Goal: Transaction & Acquisition: Download file/media

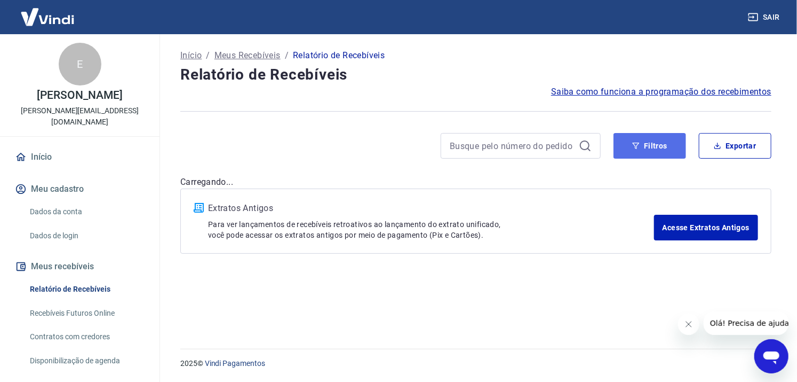
click at [654, 141] on button "Filtros" at bounding box center [650, 146] width 73 height 26
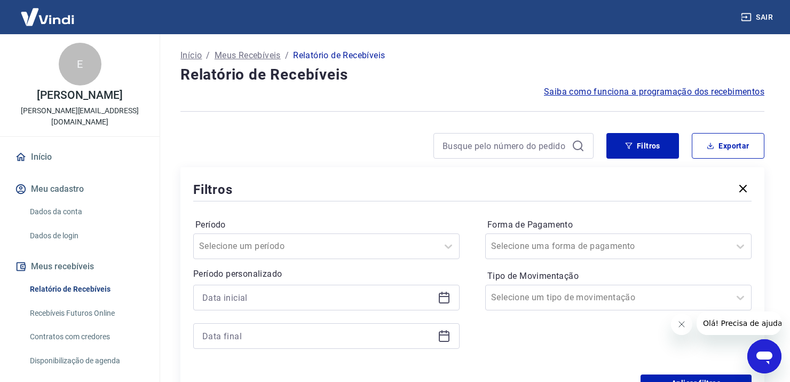
click at [451, 298] on div at bounding box center [326, 297] width 266 height 26
click at [447, 296] on icon at bounding box center [444, 296] width 11 height 1
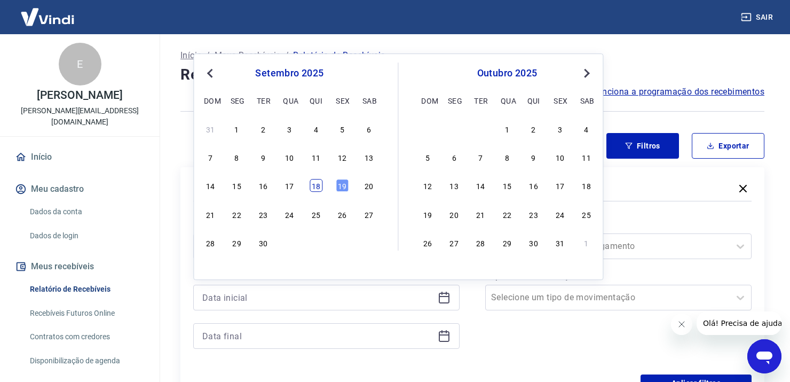
click at [312, 185] on div "18" at bounding box center [316, 185] width 13 height 13
type input "18/09/2025"
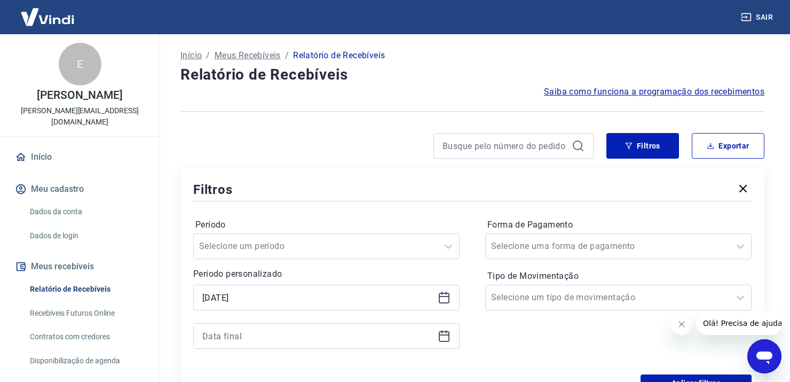
click at [445, 341] on icon at bounding box center [444, 336] width 11 height 11
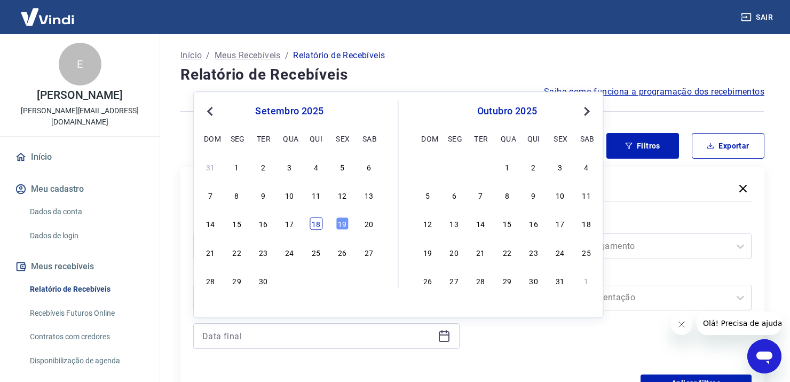
click at [318, 223] on div "18" at bounding box center [316, 223] width 13 height 13
type input "18/09/2025"
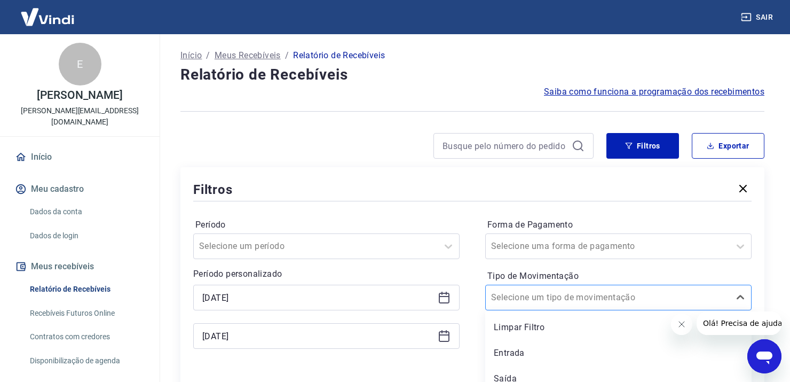
scroll to position [10, 0]
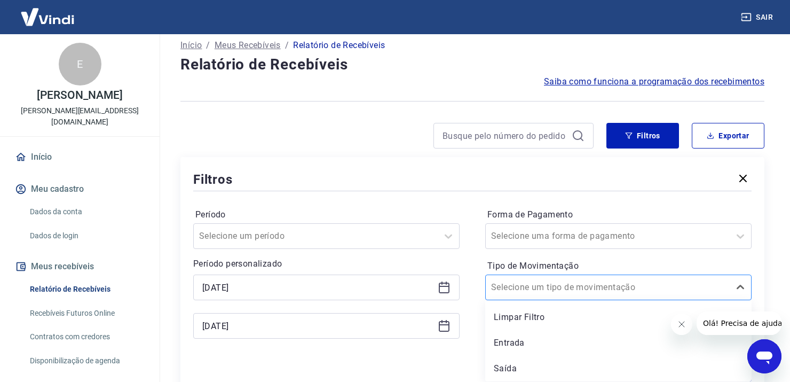
click at [607, 298] on div "Selecione um tipo de movimentação" at bounding box center [618, 287] width 266 height 26
click at [458, 200] on div "Período Selecione um período Período personalizado Selected date: quinta-feira,…" at bounding box center [472, 278] width 558 height 171
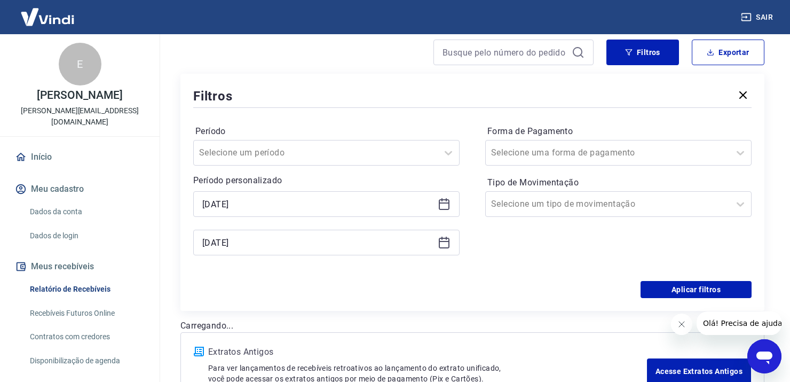
scroll to position [167, 0]
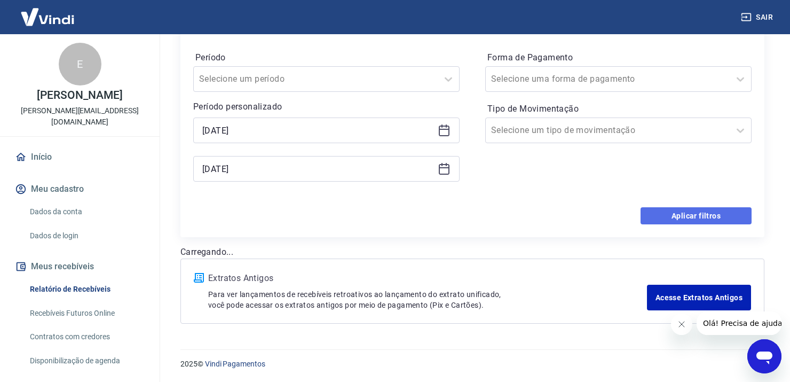
click at [678, 214] on button "Aplicar filtros" at bounding box center [695, 215] width 111 height 17
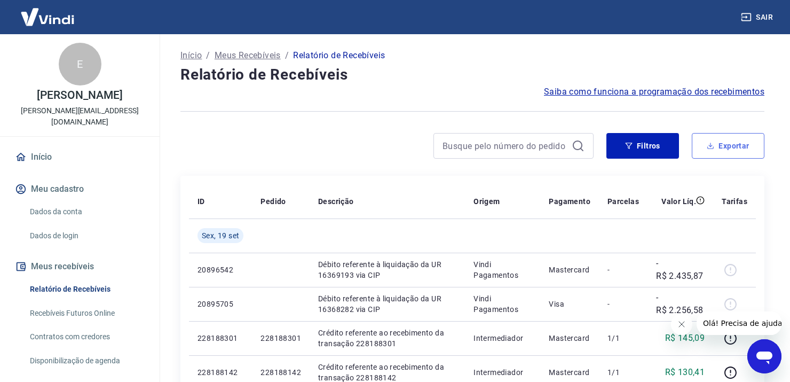
click at [735, 149] on button "Exportar" at bounding box center [728, 146] width 73 height 26
type input "18/09/2025"
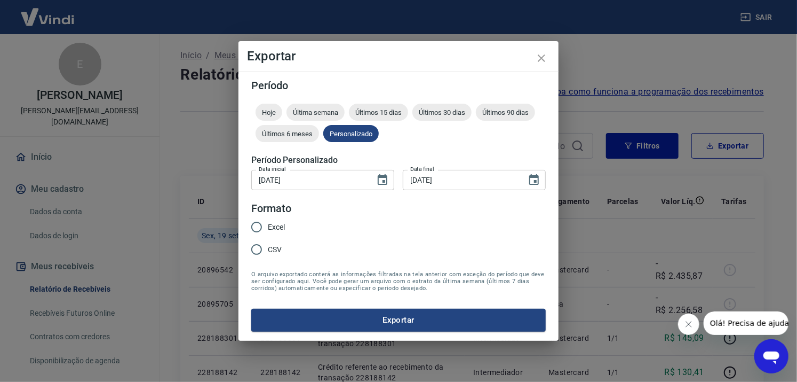
click at [271, 226] on span "Excel" at bounding box center [276, 226] width 17 height 11
click at [268, 226] on input "Excel" at bounding box center [257, 227] width 22 height 22
radio input "true"
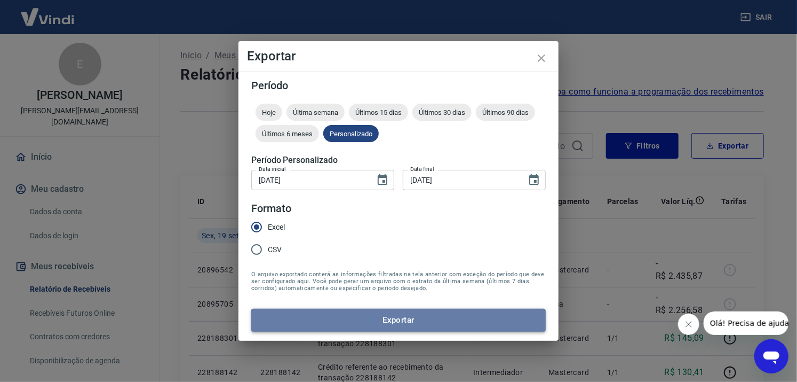
click at [377, 313] on button "Exportar" at bounding box center [398, 319] width 295 height 22
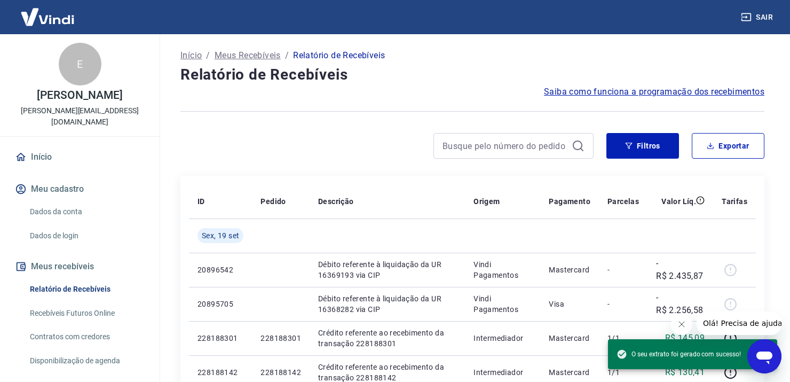
click at [411, 102] on div at bounding box center [472, 111] width 584 height 26
